Goal: Information Seeking & Learning: Learn about a topic

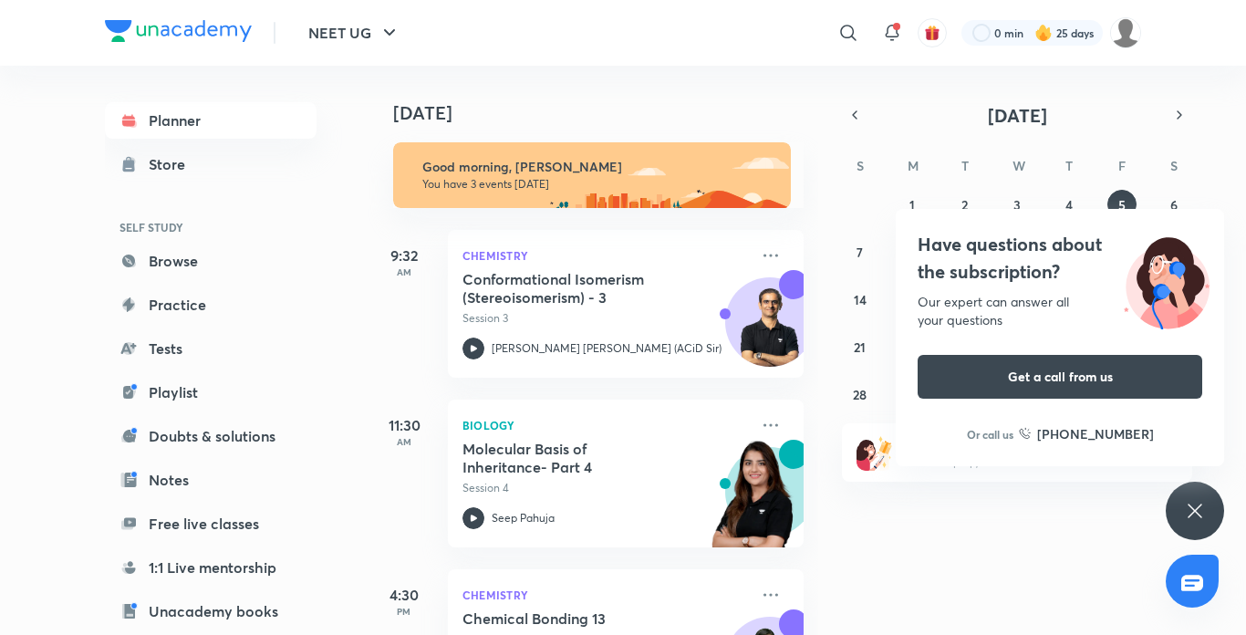
scroll to position [110, 0]
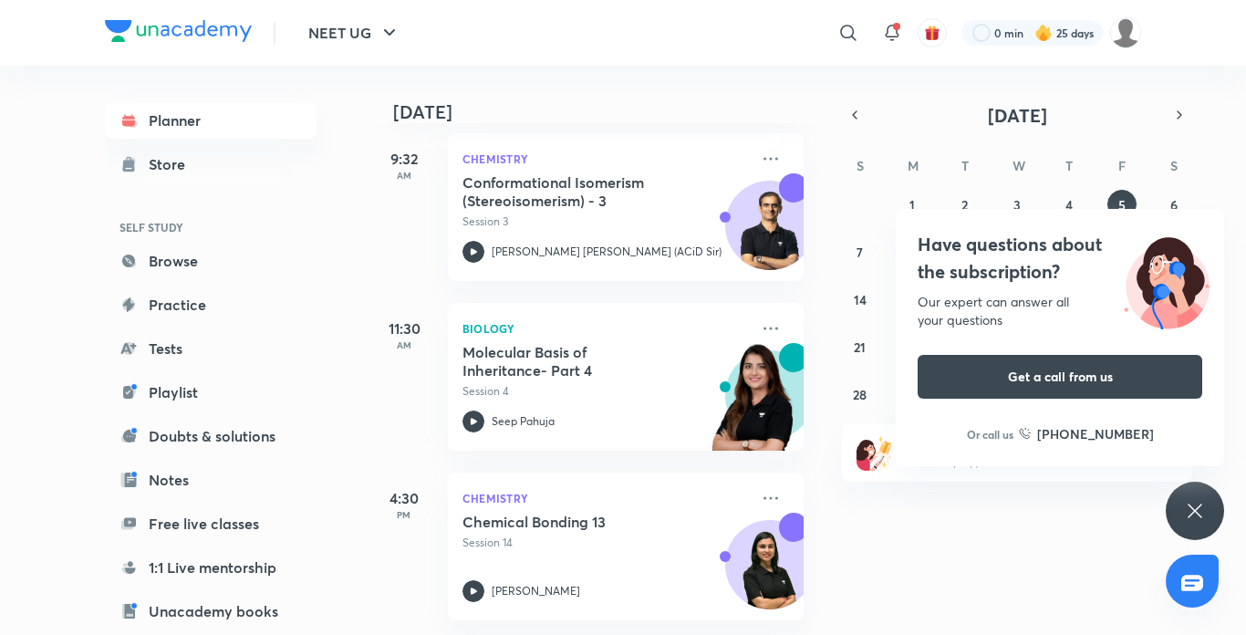
click at [1195, 505] on icon at bounding box center [1195, 511] width 22 height 22
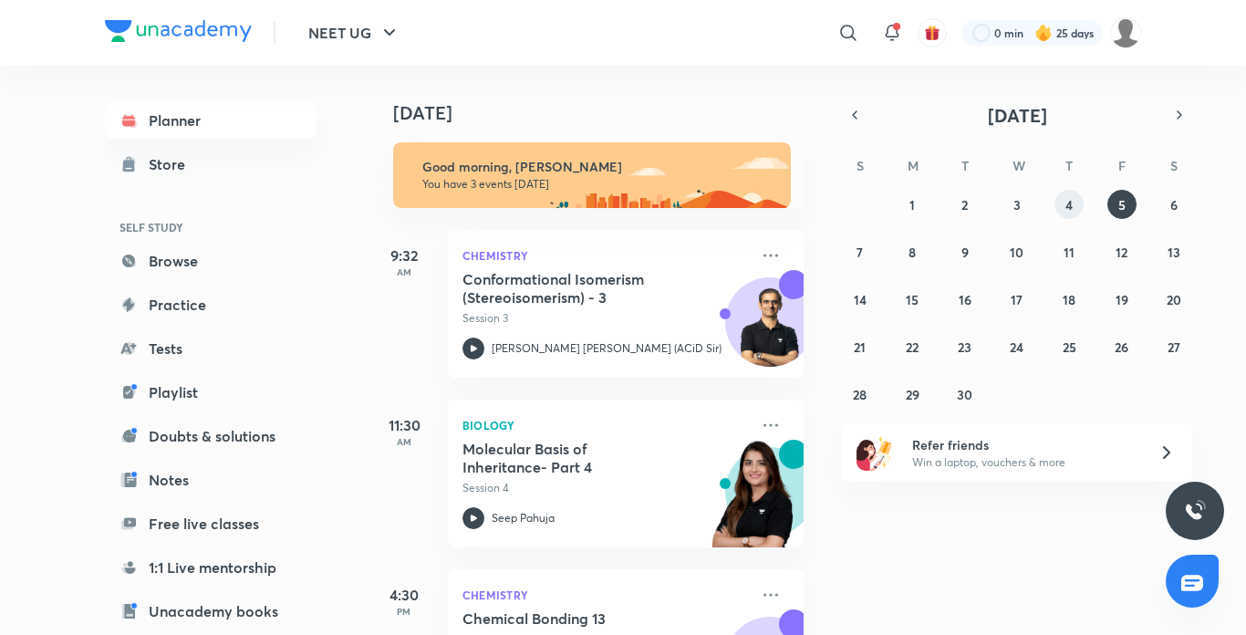
click at [1072, 207] on abbr "4" at bounding box center [1069, 204] width 7 height 17
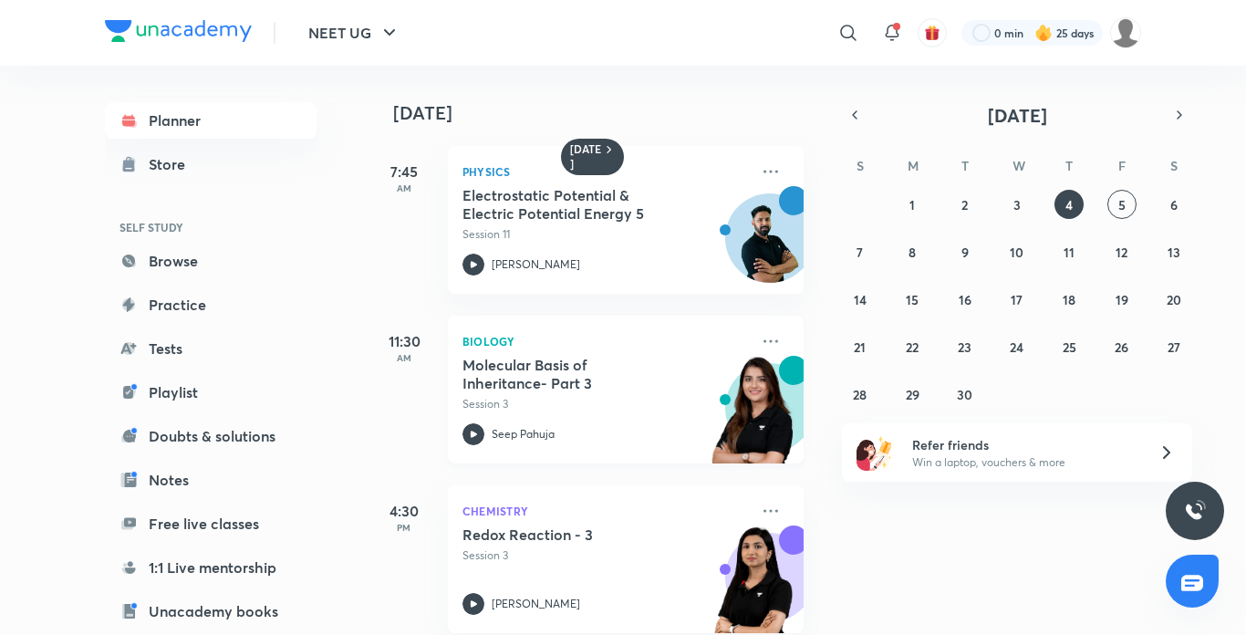
click at [484, 424] on div at bounding box center [474, 434] width 22 height 22
click at [472, 437] on icon at bounding box center [474, 434] width 6 height 6
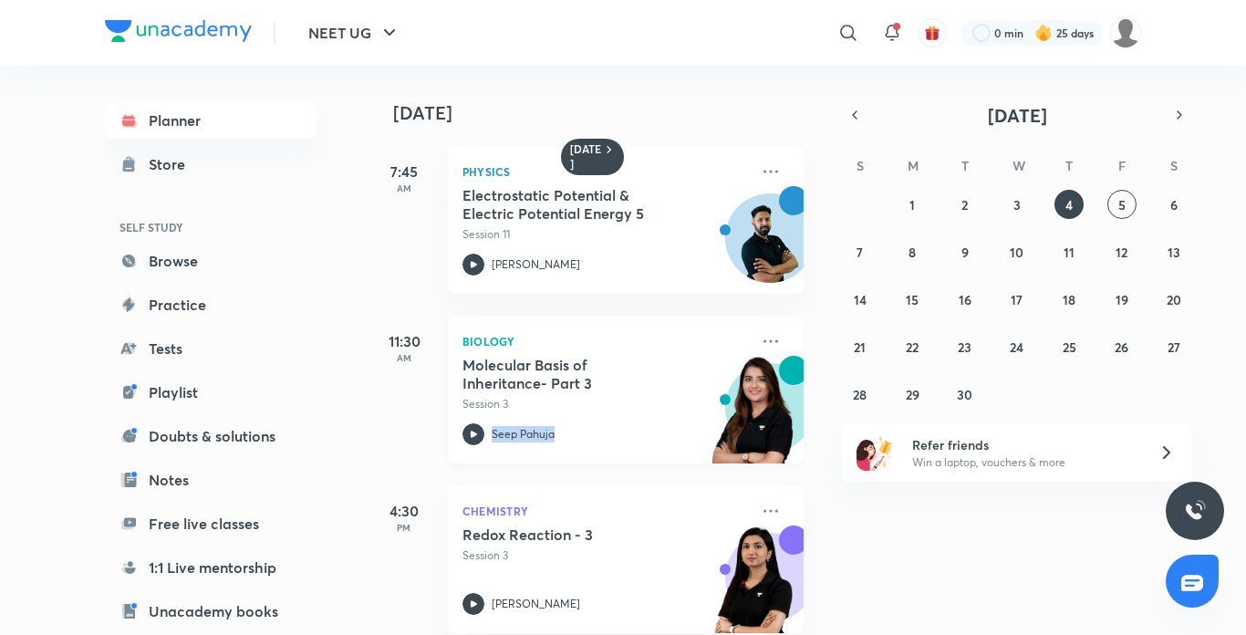
click at [472, 437] on icon at bounding box center [474, 434] width 6 height 6
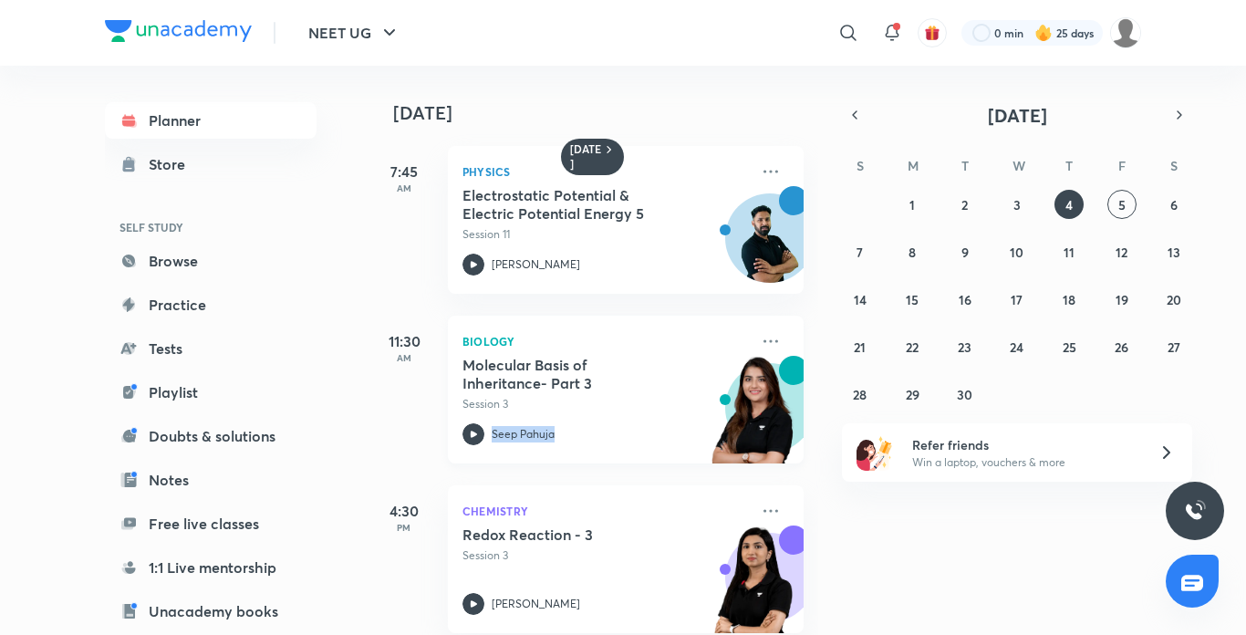
click at [472, 390] on div "Molecular Basis of Inheritance- Part 3 Session 3" at bounding box center [606, 384] width 286 height 57
click at [472, 390] on h5 "Molecular Basis of Inheritance- Part 3" at bounding box center [576, 374] width 227 height 36
click at [485, 422] on iframe at bounding box center [623, 317] width 1246 height 635
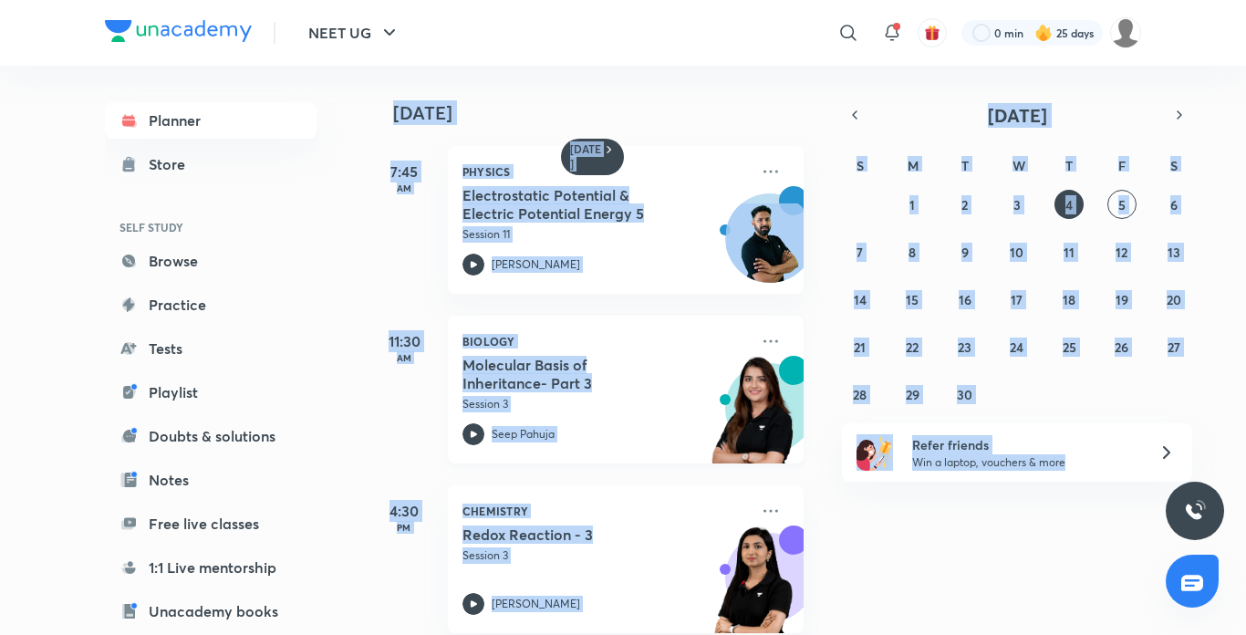
click at [473, 423] on icon at bounding box center [474, 434] width 22 height 22
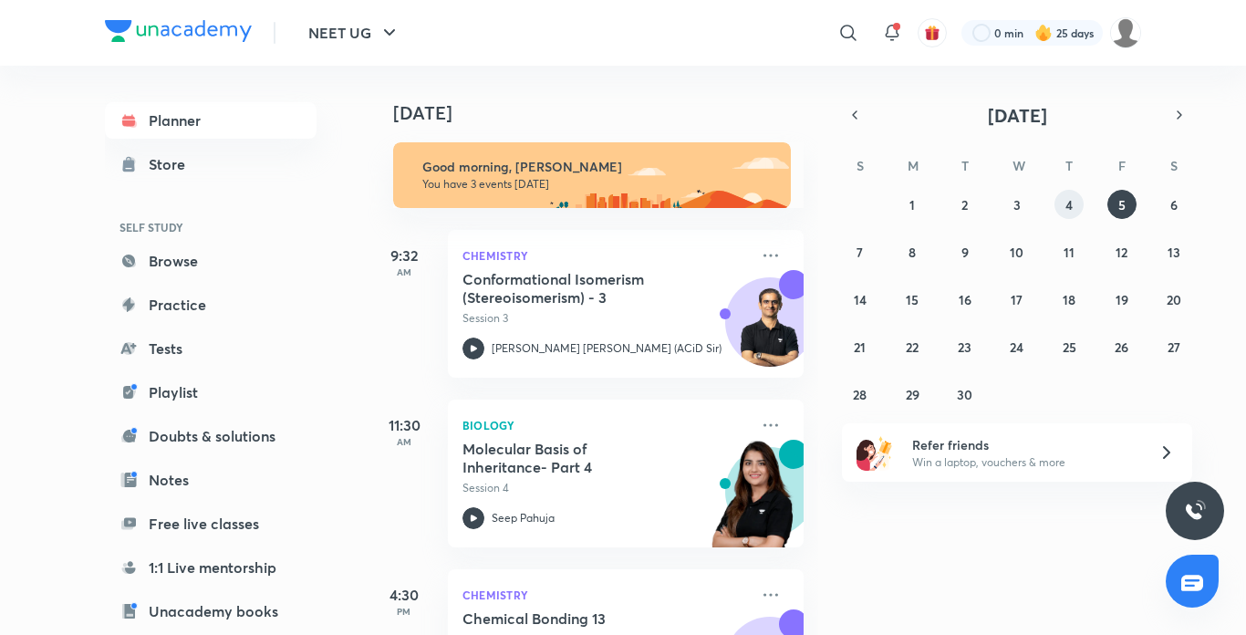
click at [1069, 202] on abbr "4" at bounding box center [1069, 204] width 7 height 17
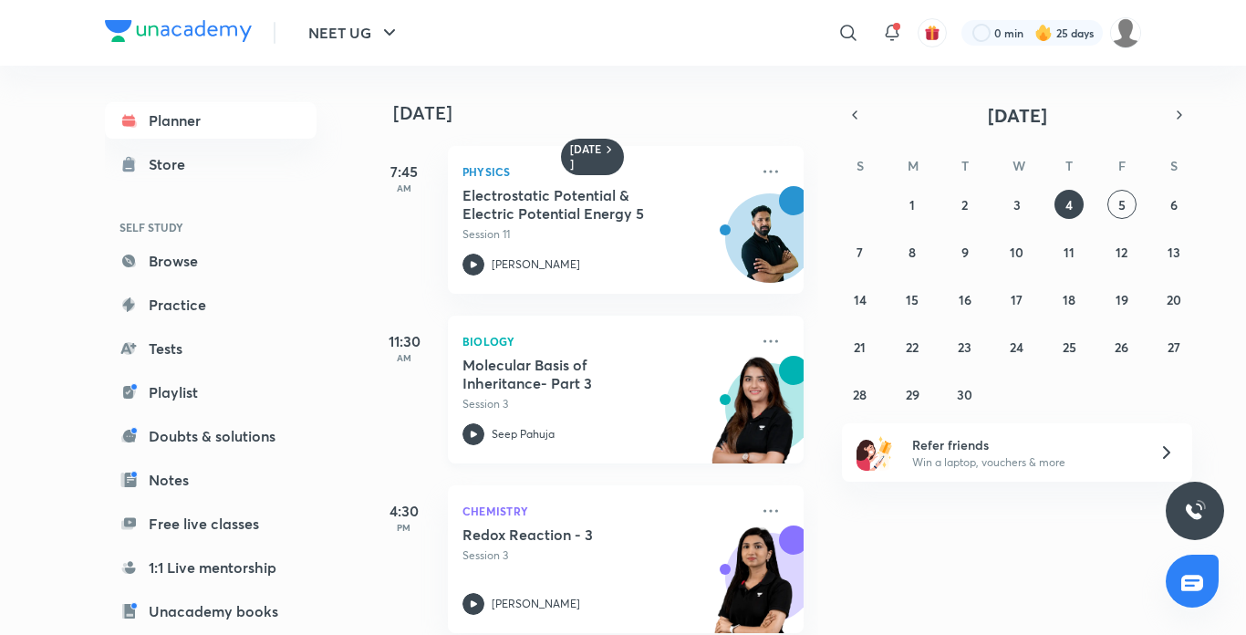
click at [473, 426] on icon at bounding box center [474, 434] width 22 height 22
click at [473, 379] on h5 "Molecular Basis of Inheritance- Part 3" at bounding box center [576, 374] width 227 height 36
